Goal: Task Accomplishment & Management: Use online tool/utility

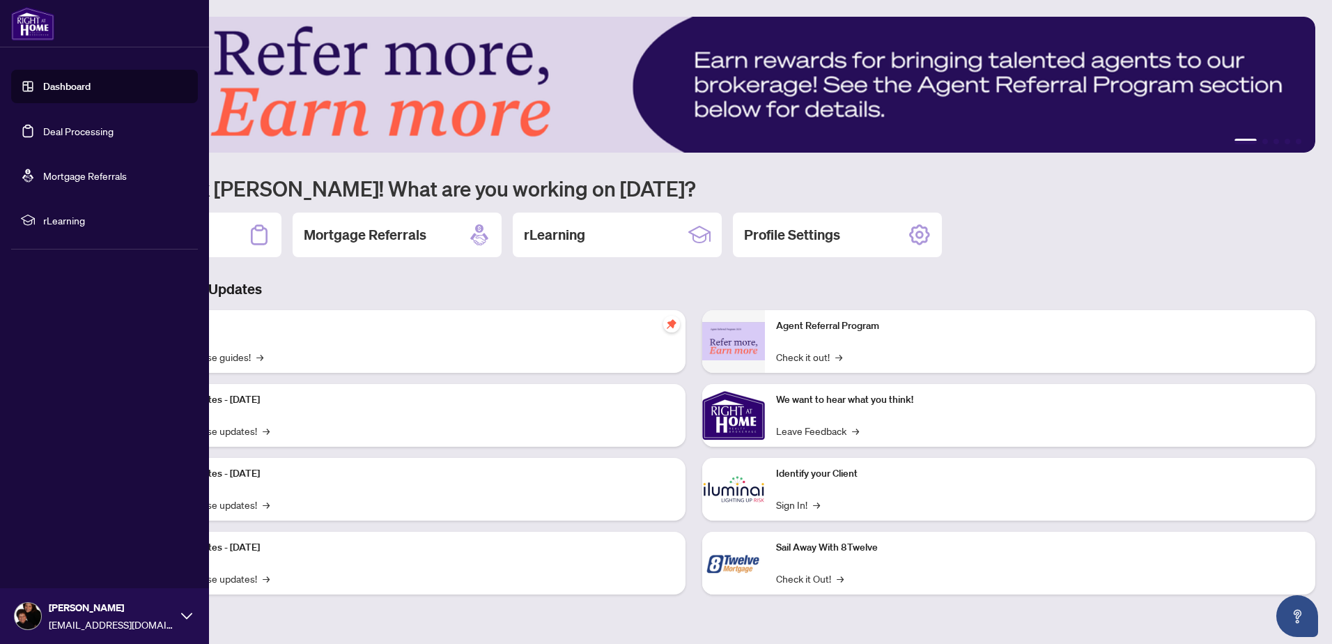
click at [58, 132] on link "Deal Processing" at bounding box center [78, 131] width 70 height 13
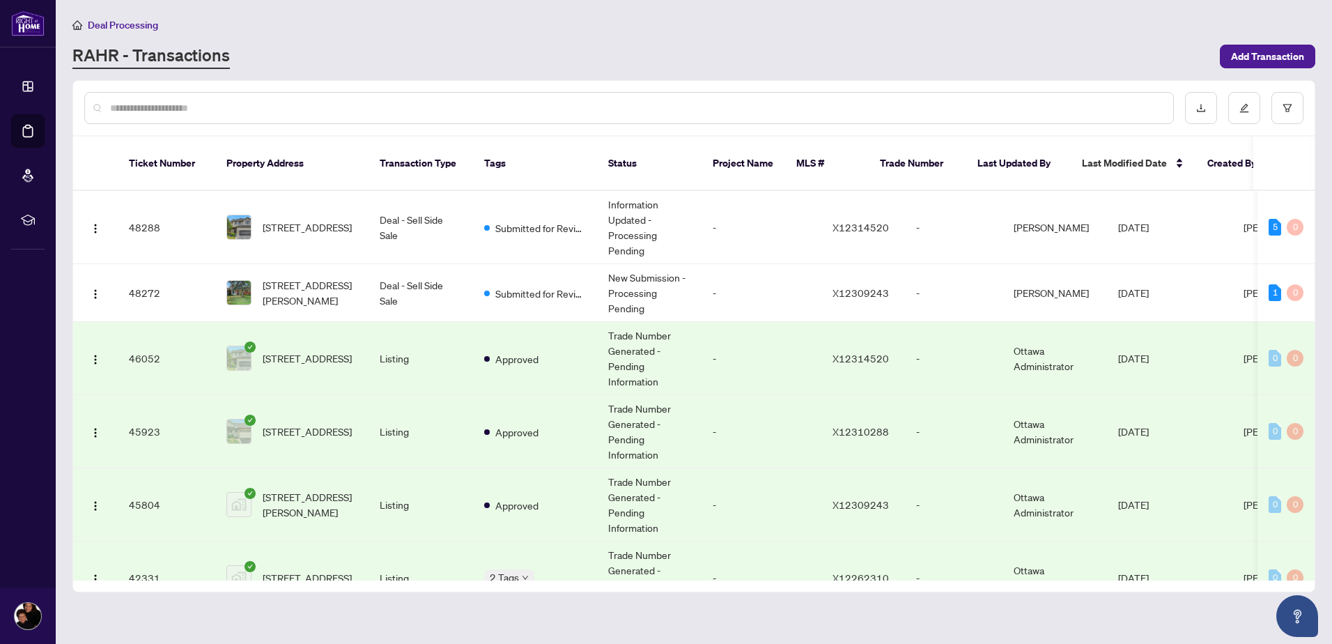
click at [787, 38] on div "Deal Processing [PERSON_NAME] - Transactions Add Transaction" at bounding box center [693, 43] width 1243 height 52
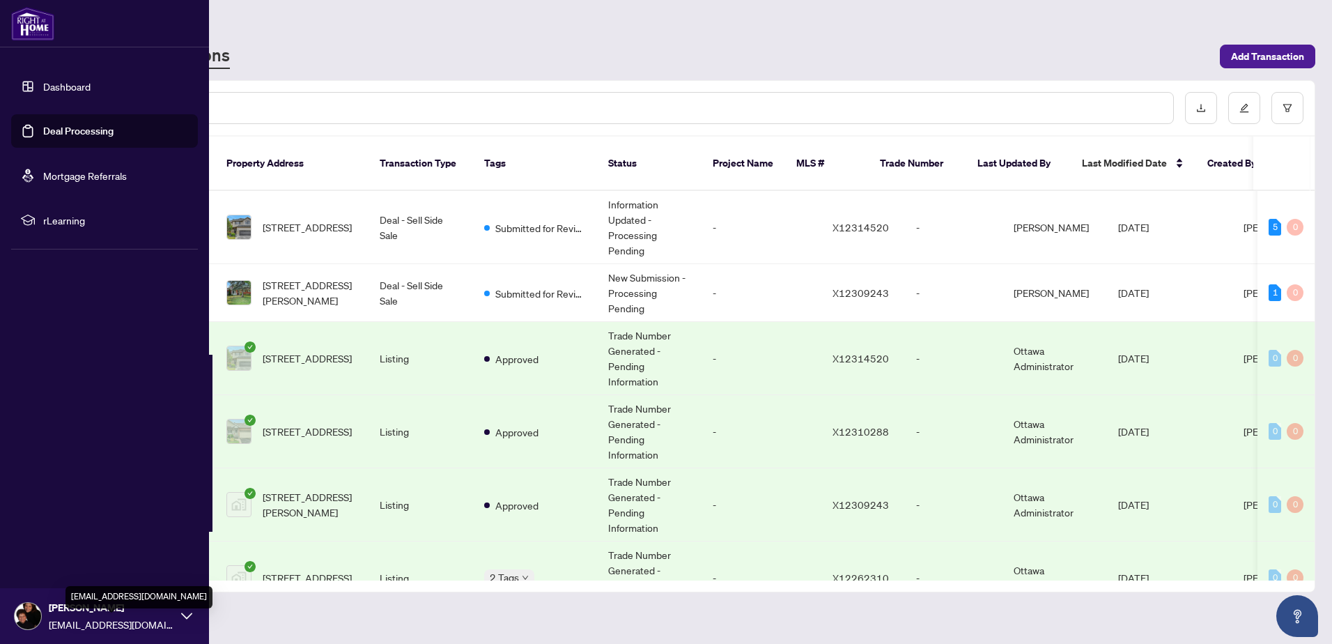
click at [130, 615] on div "[PERSON_NAME] [PERSON_NAME][EMAIL_ADDRESS][DOMAIN_NAME]" at bounding box center [111, 616] width 125 height 32
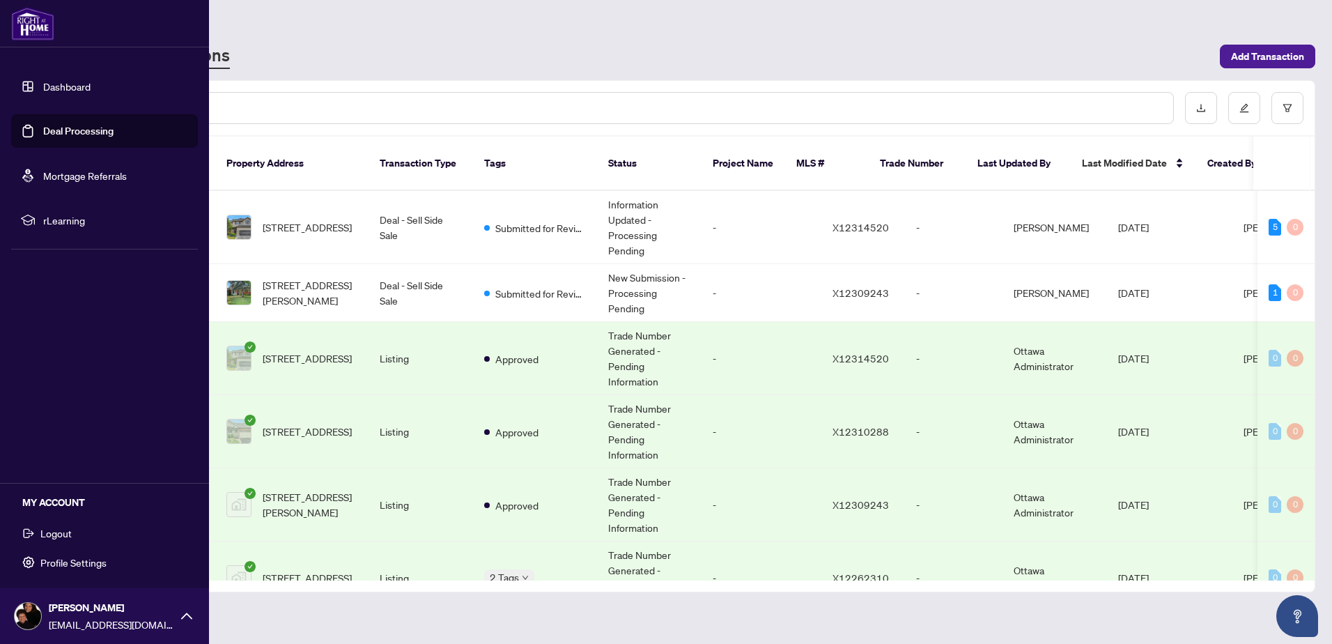
click at [61, 534] on span "Logout" at bounding box center [55, 533] width 31 height 22
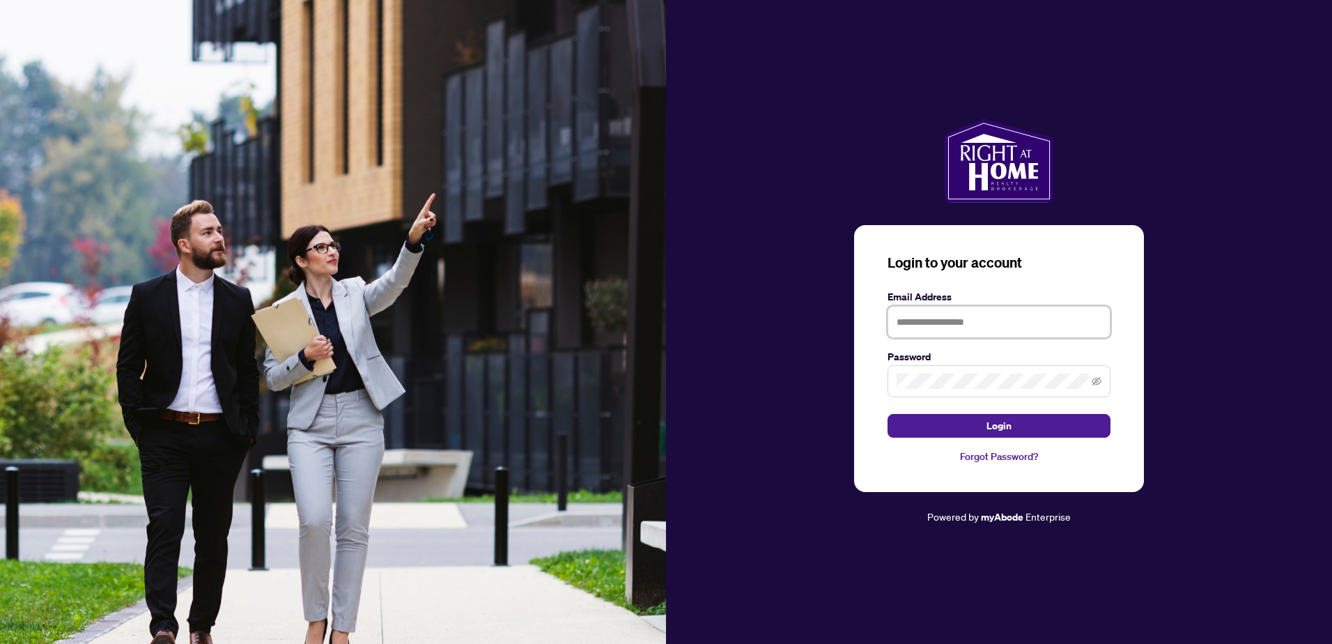
click at [928, 319] on input "text" at bounding box center [999, 322] width 223 height 32
type input "**********"
drag, startPoint x: 929, startPoint y: 430, endPoint x: 938, endPoint y: 428, distance: 9.2
click at [938, 428] on button "Login" at bounding box center [999, 426] width 223 height 24
